Goal: Task Accomplishment & Management: Manage account settings

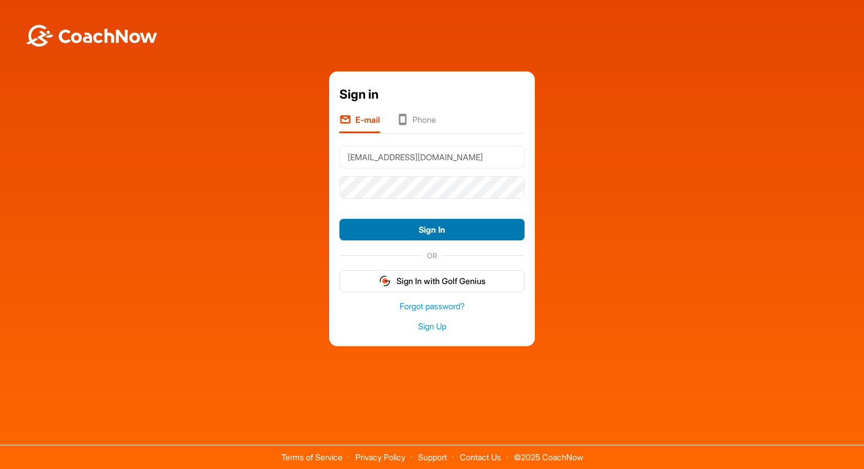
type input "[EMAIL_ADDRESS][DOMAIN_NAME]"
click at [488, 227] on button "Sign In" at bounding box center [431, 230] width 185 height 22
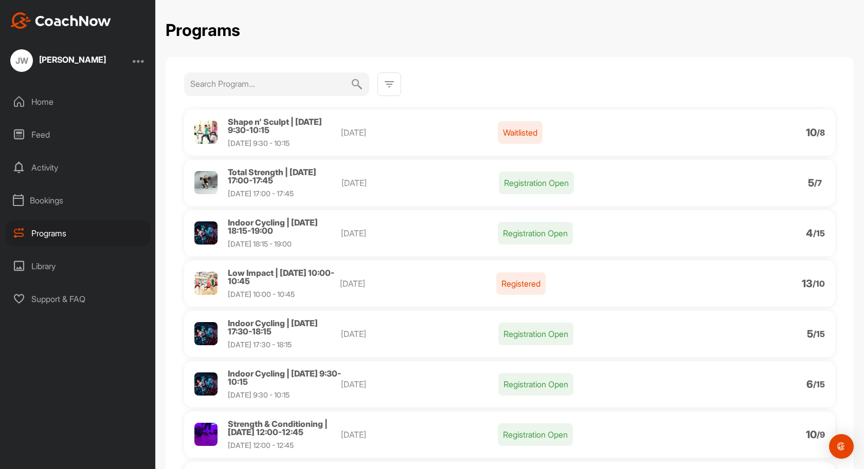
click at [520, 130] on p "Waitlisted" at bounding box center [520, 132] width 45 height 23
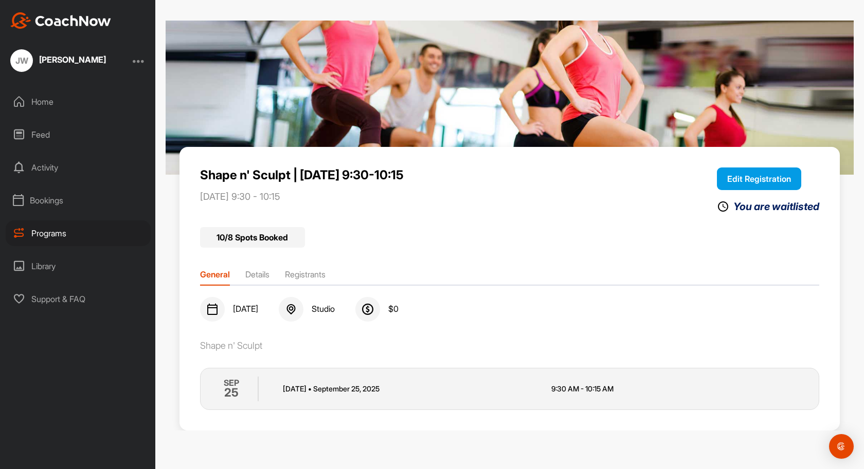
click at [765, 176] on button "Edit Registration" at bounding box center [759, 179] width 84 height 23
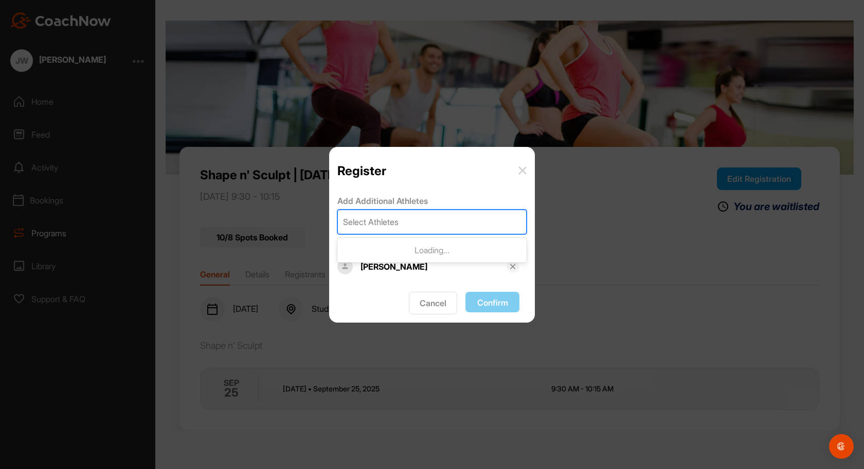
click at [407, 218] on div "Select Athletes" at bounding box center [432, 222] width 188 height 24
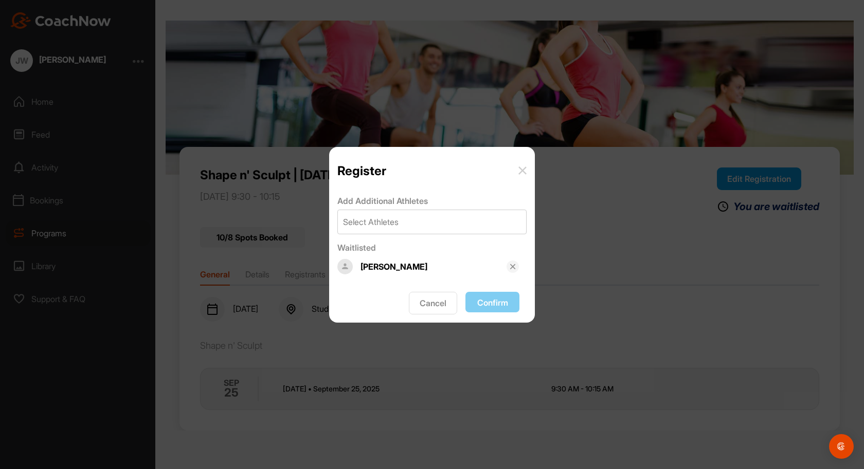
click at [613, 214] on div "Register Add Additional Athletes Select Athletes Waitlisted Julie Wilkins Cance…" at bounding box center [432, 234] width 864 height 469
click at [400, 264] on div "Julie Wilkins" at bounding box center [433, 267] width 146 height 12
click at [513, 266] on img at bounding box center [512, 267] width 8 height 8
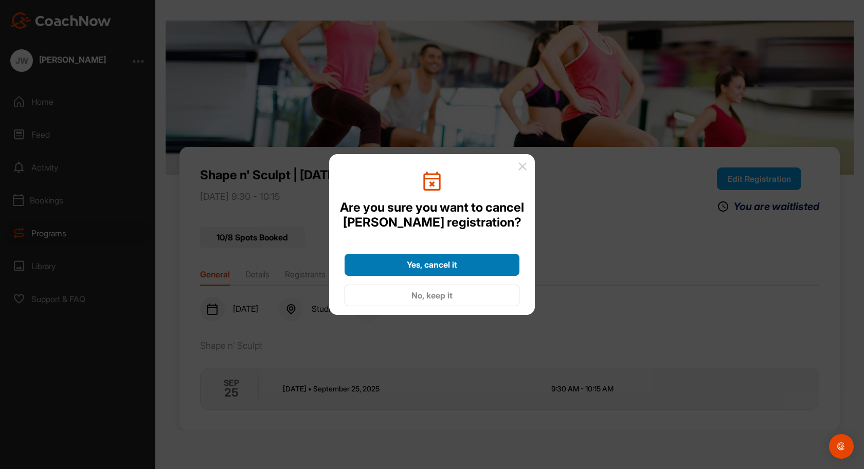
click at [454, 268] on span "Yes, cancel it" at bounding box center [432, 265] width 50 height 10
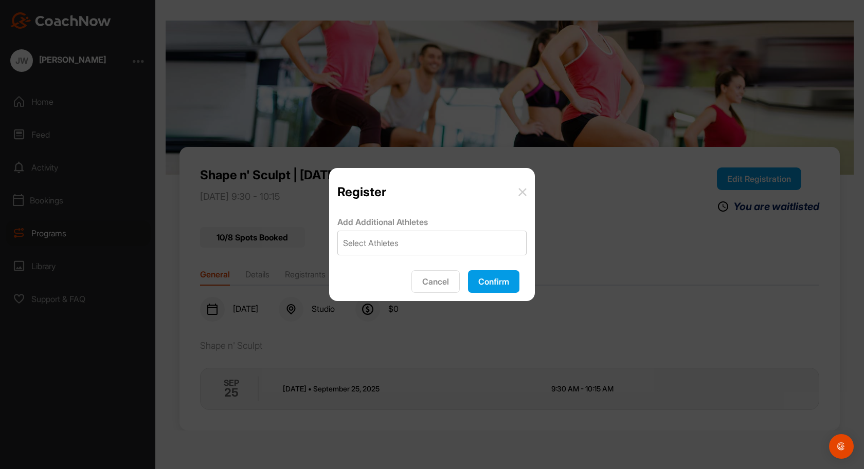
click at [483, 284] on button "Confirm" at bounding box center [493, 281] width 51 height 23
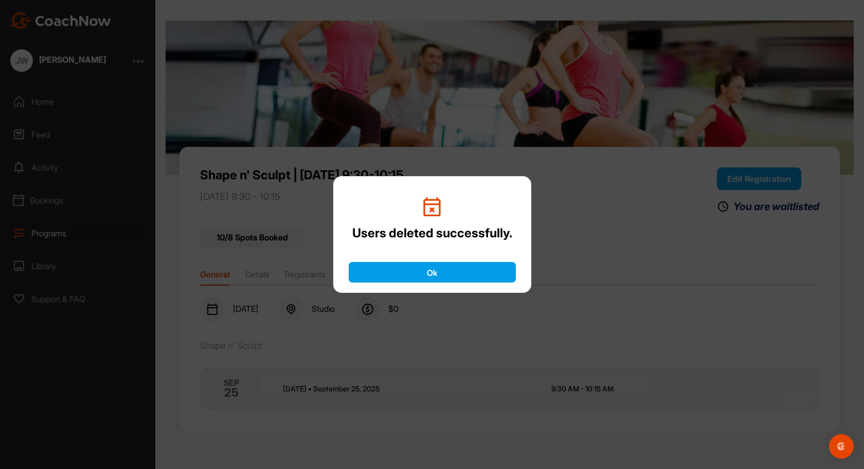
click at [451, 272] on button "Ok" at bounding box center [432, 272] width 167 height 21
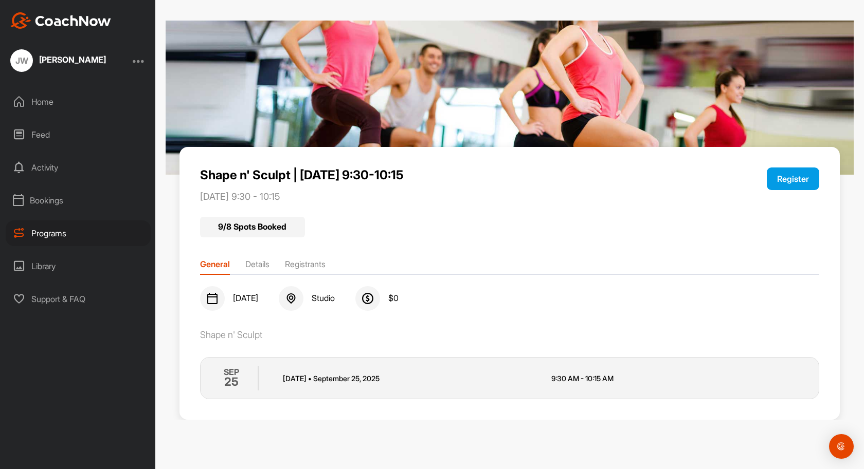
click at [264, 264] on li "Details" at bounding box center [257, 266] width 24 height 16
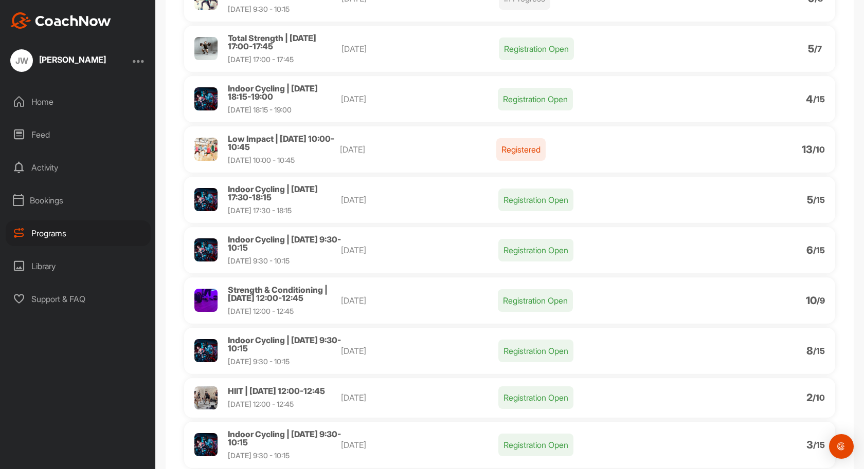
scroll to position [150, 0]
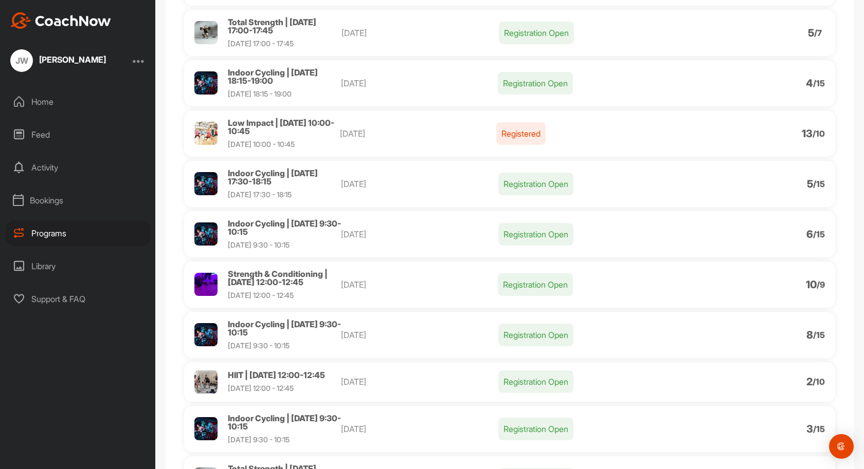
click at [542, 285] on p "Registration Open" at bounding box center [535, 284] width 75 height 23
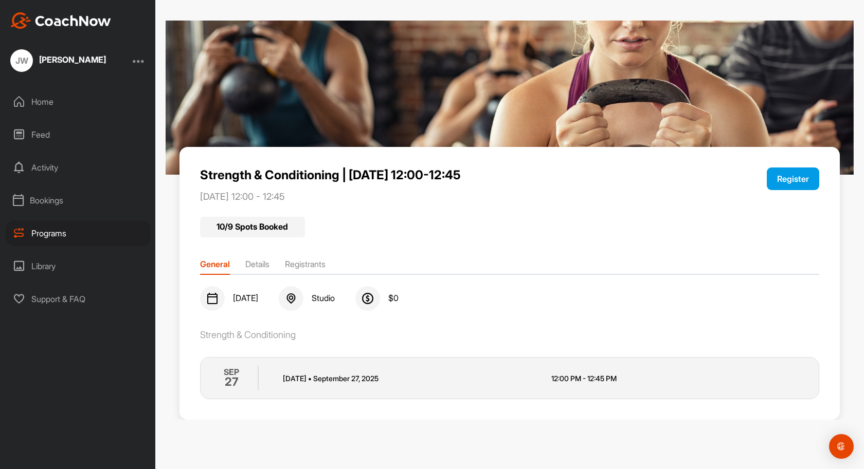
click at [258, 265] on li "Details" at bounding box center [257, 266] width 24 height 16
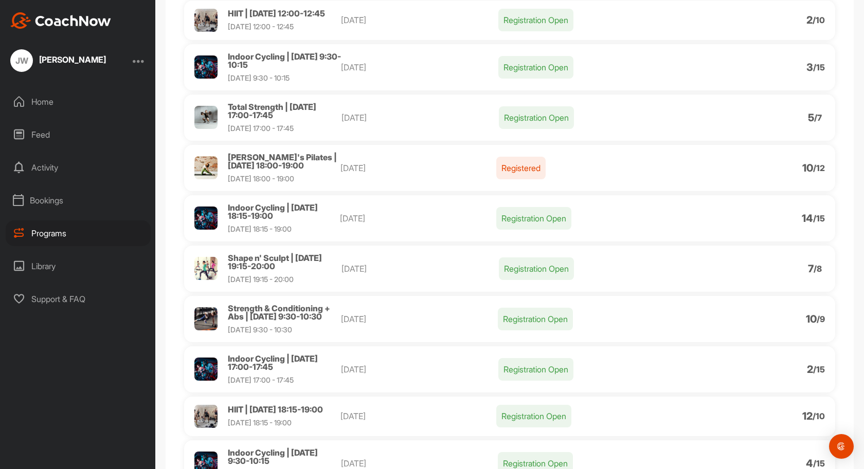
scroll to position [530, 0]
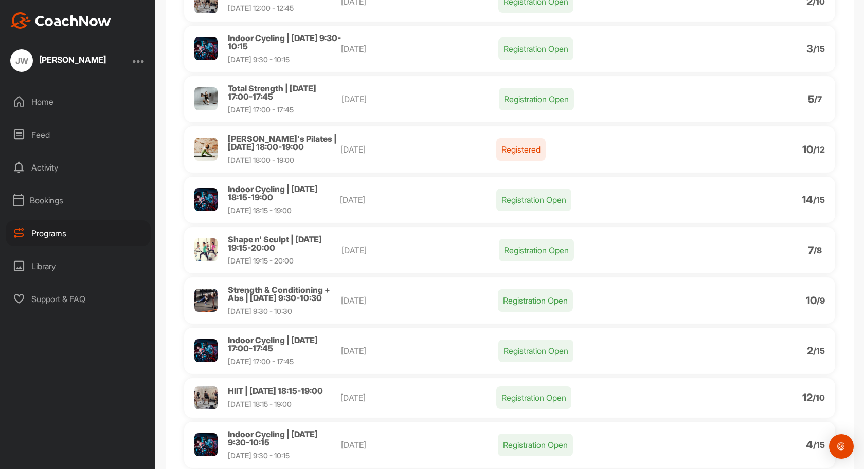
click at [261, 241] on span "Shape n' Sculpt | Monday 19:15-20:00" at bounding box center [275, 243] width 94 height 19
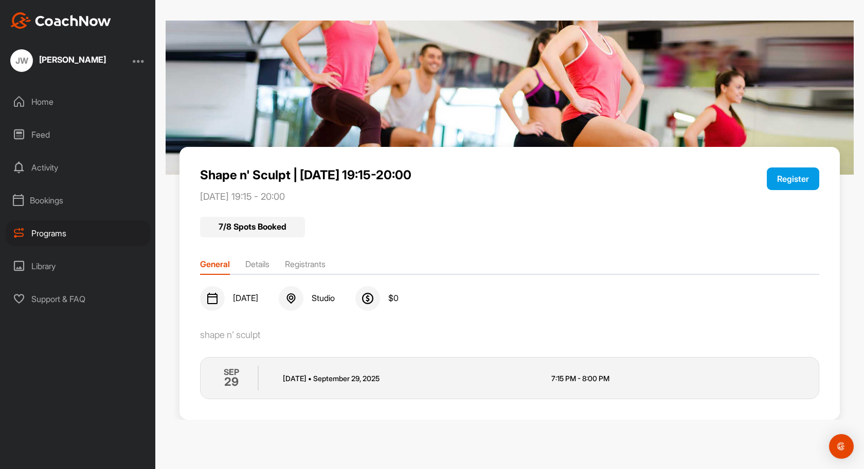
click at [262, 265] on li "Details" at bounding box center [257, 266] width 24 height 16
